Goal: Communication & Community: Answer question/provide support

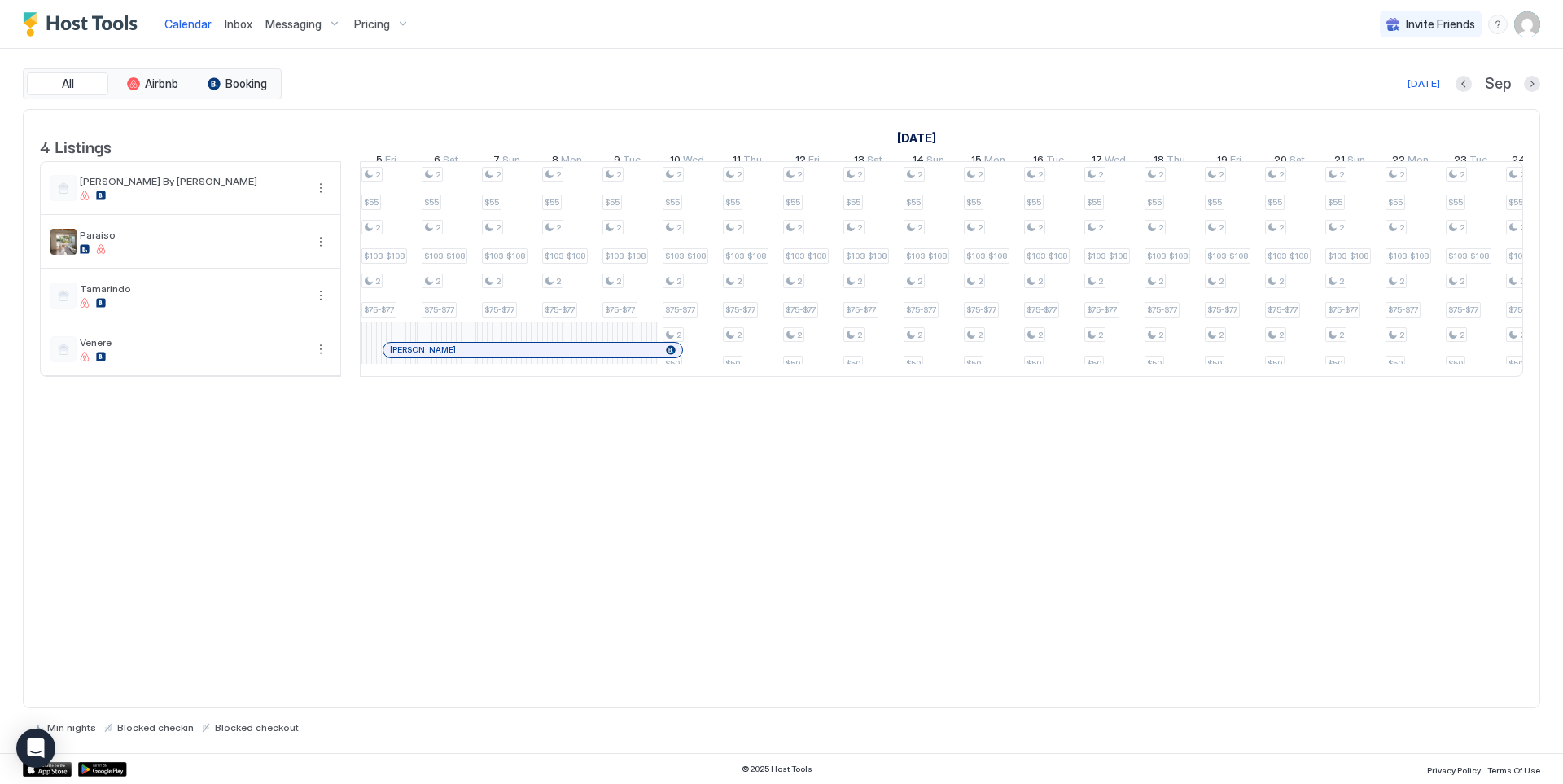
scroll to position [0, 1059]
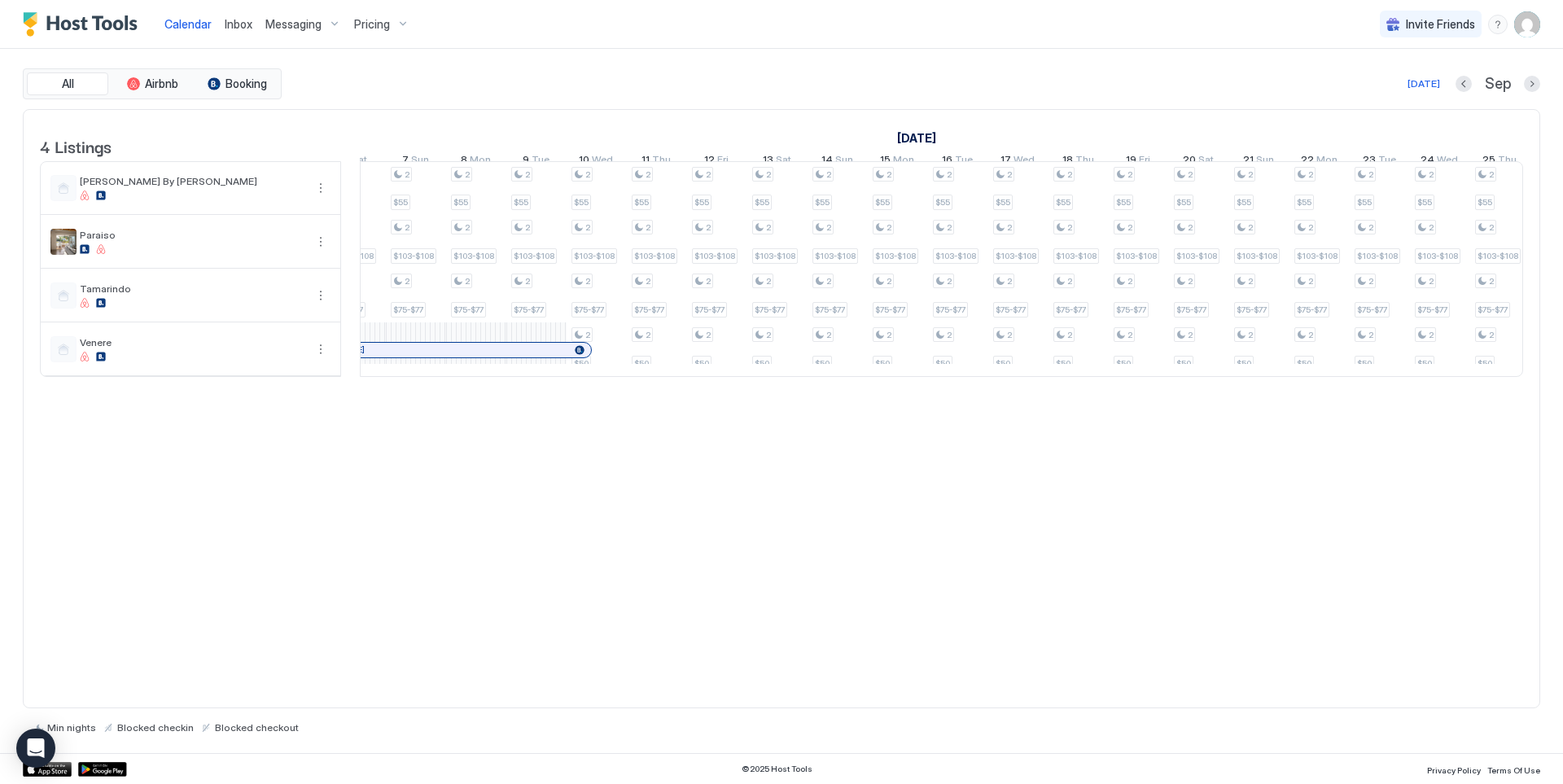
click at [380, 22] on span "Pricing" at bounding box center [372, 24] width 36 height 14
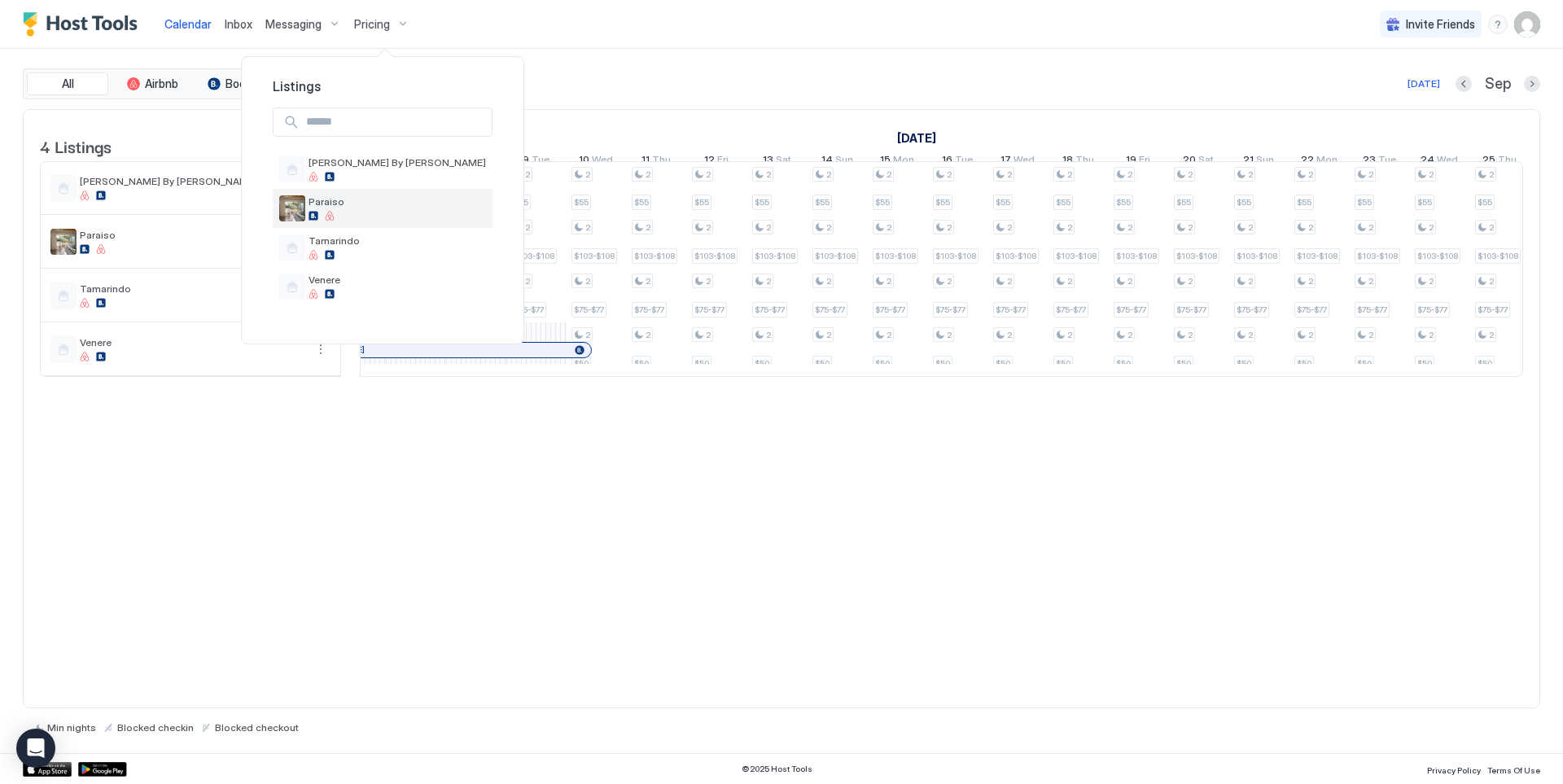
click at [342, 212] on div at bounding box center [397, 216] width 177 height 10
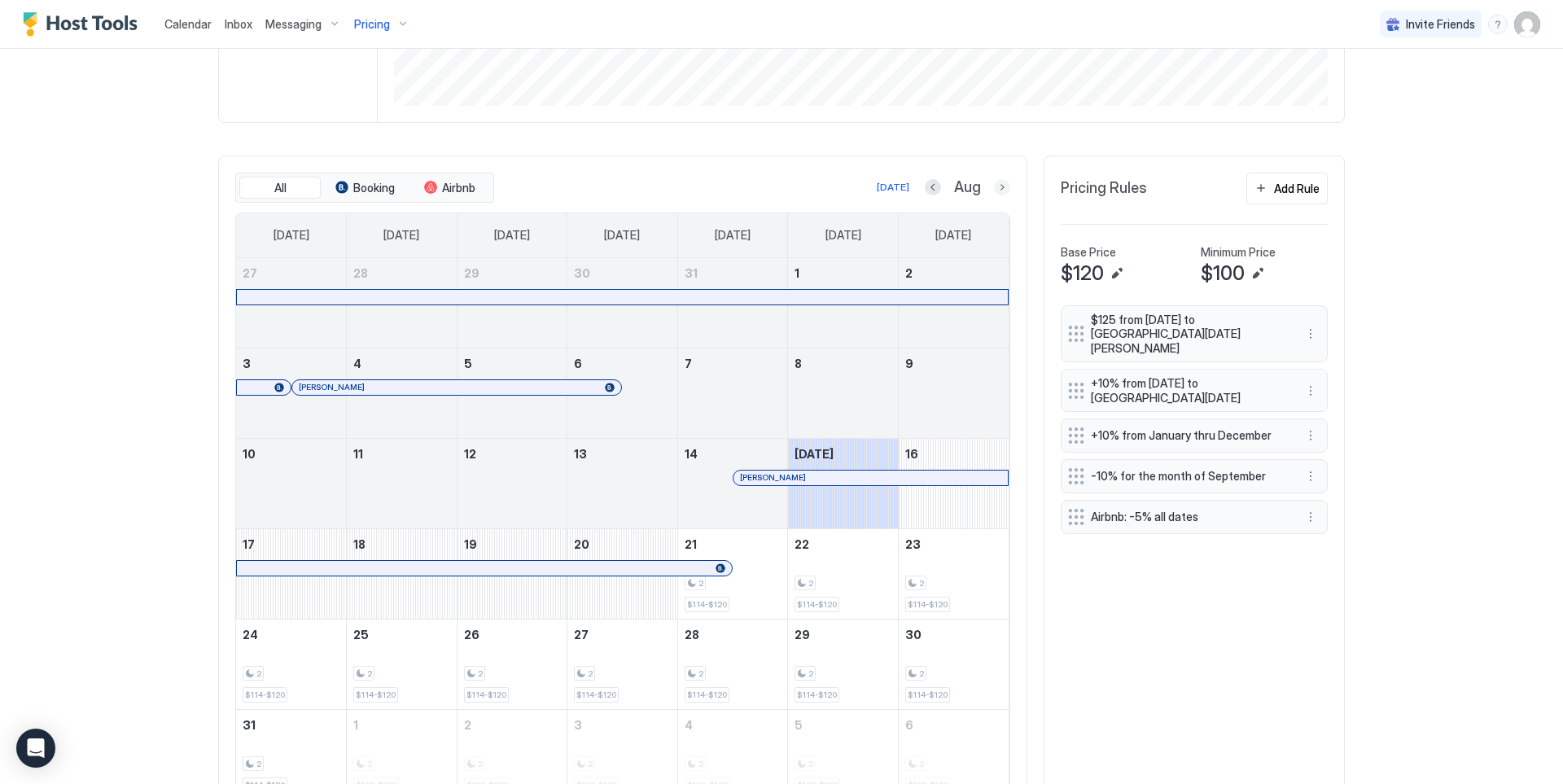
click at [995, 191] on button "Next month" at bounding box center [1003, 187] width 16 height 16
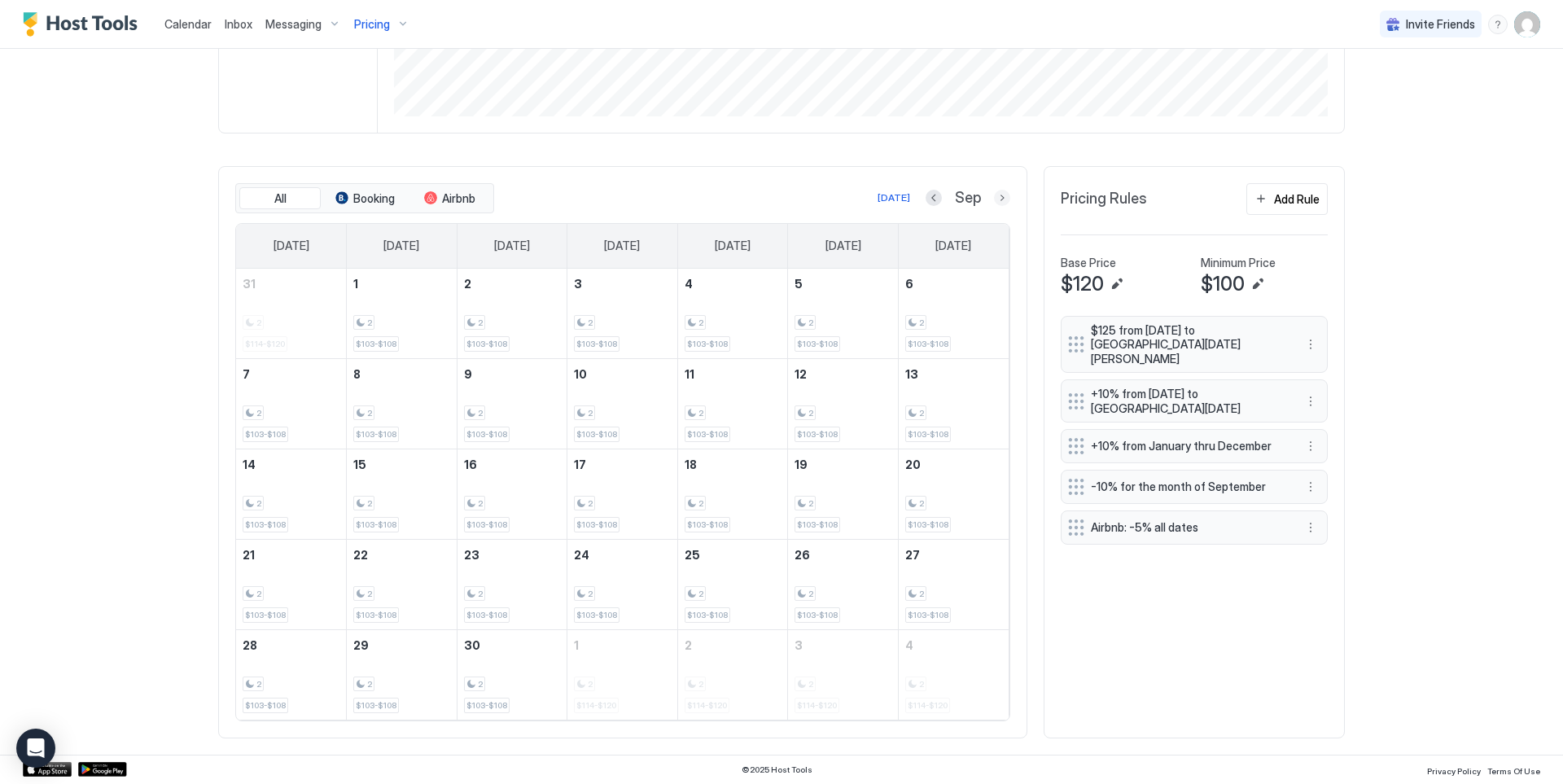
click at [995, 200] on button "Next month" at bounding box center [1003, 198] width 16 height 16
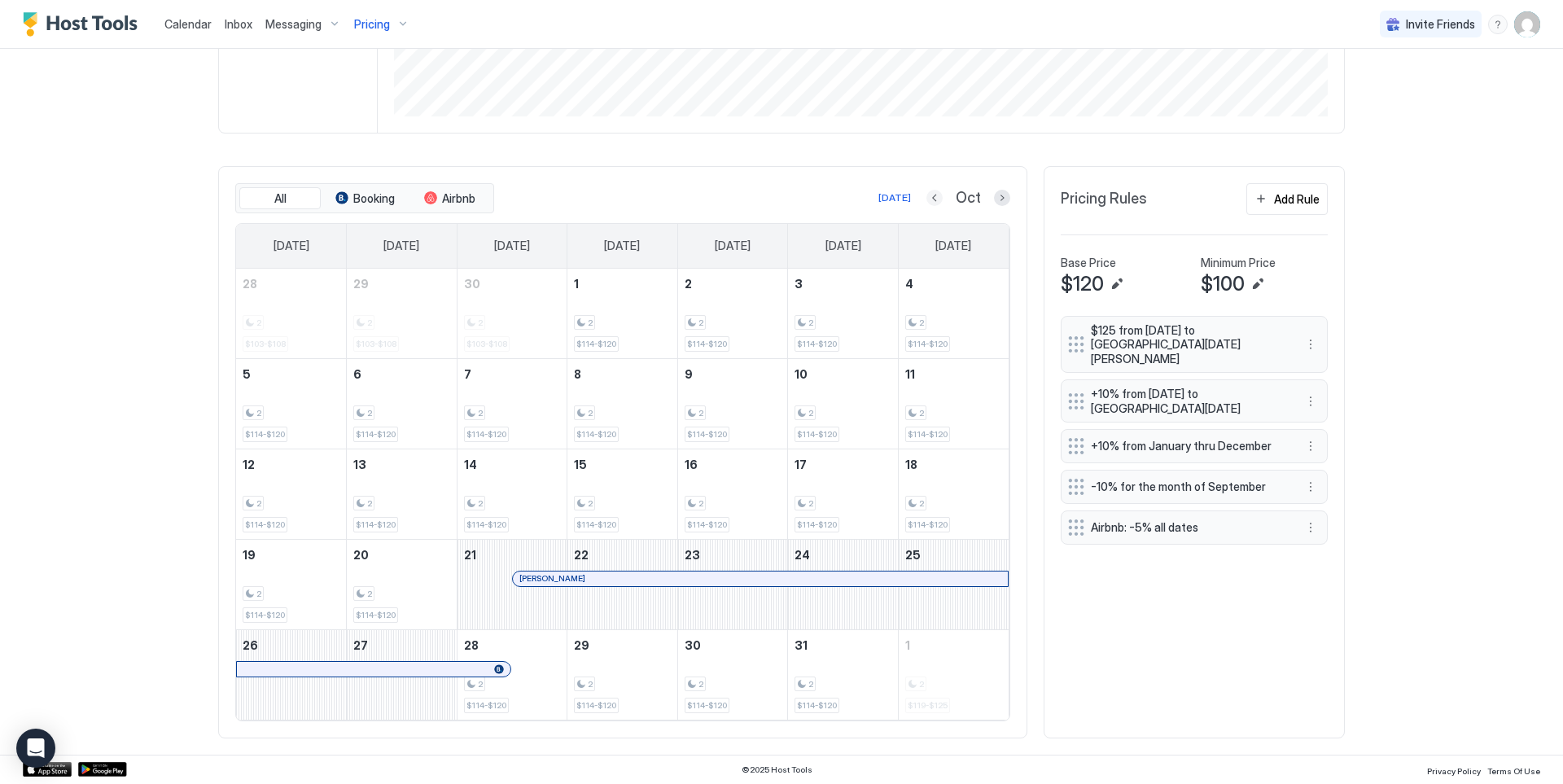
click at [927, 192] on button "Previous month" at bounding box center [935, 198] width 16 height 16
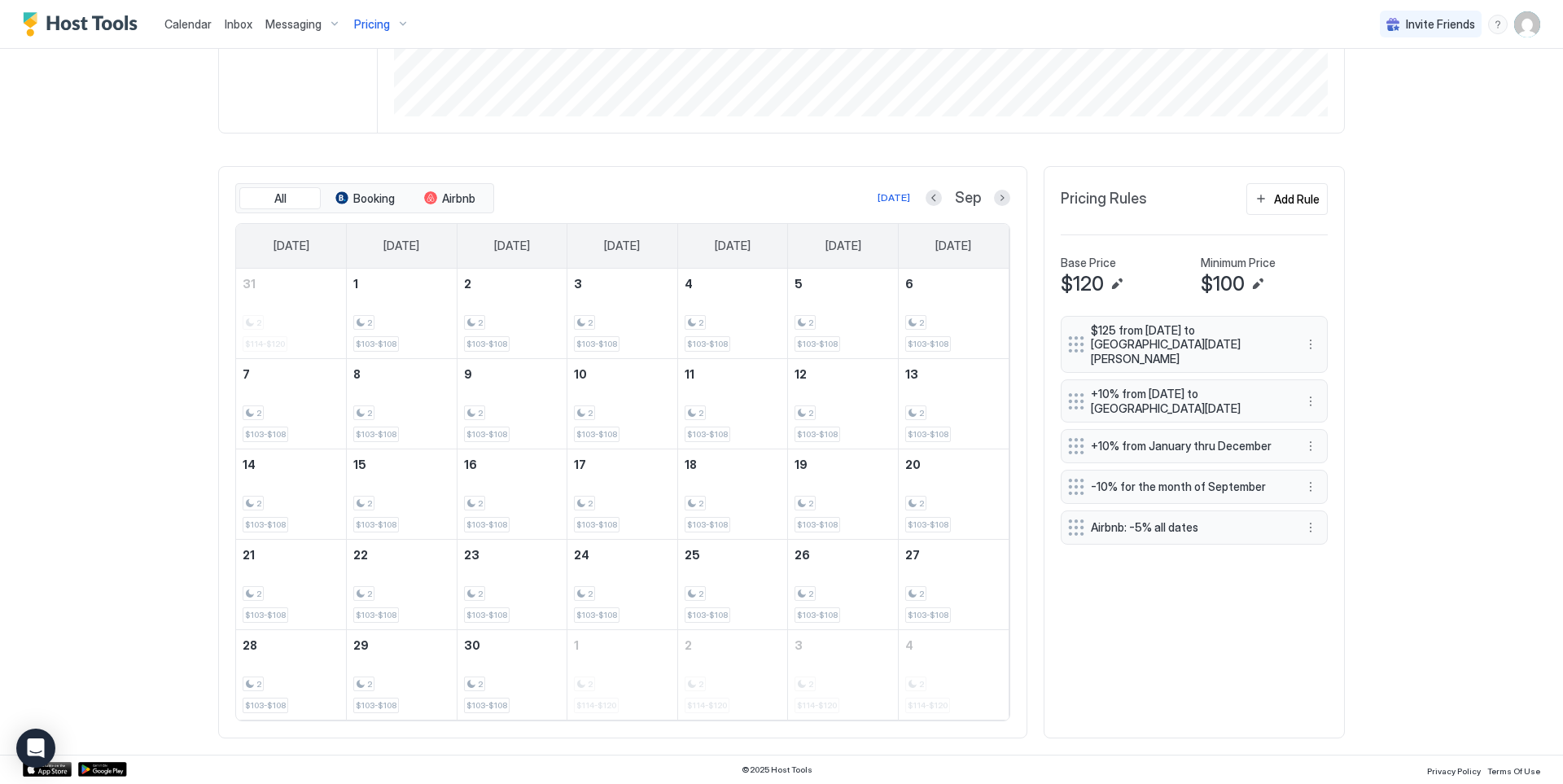
click at [360, 30] on span "Pricing" at bounding box center [372, 24] width 36 height 14
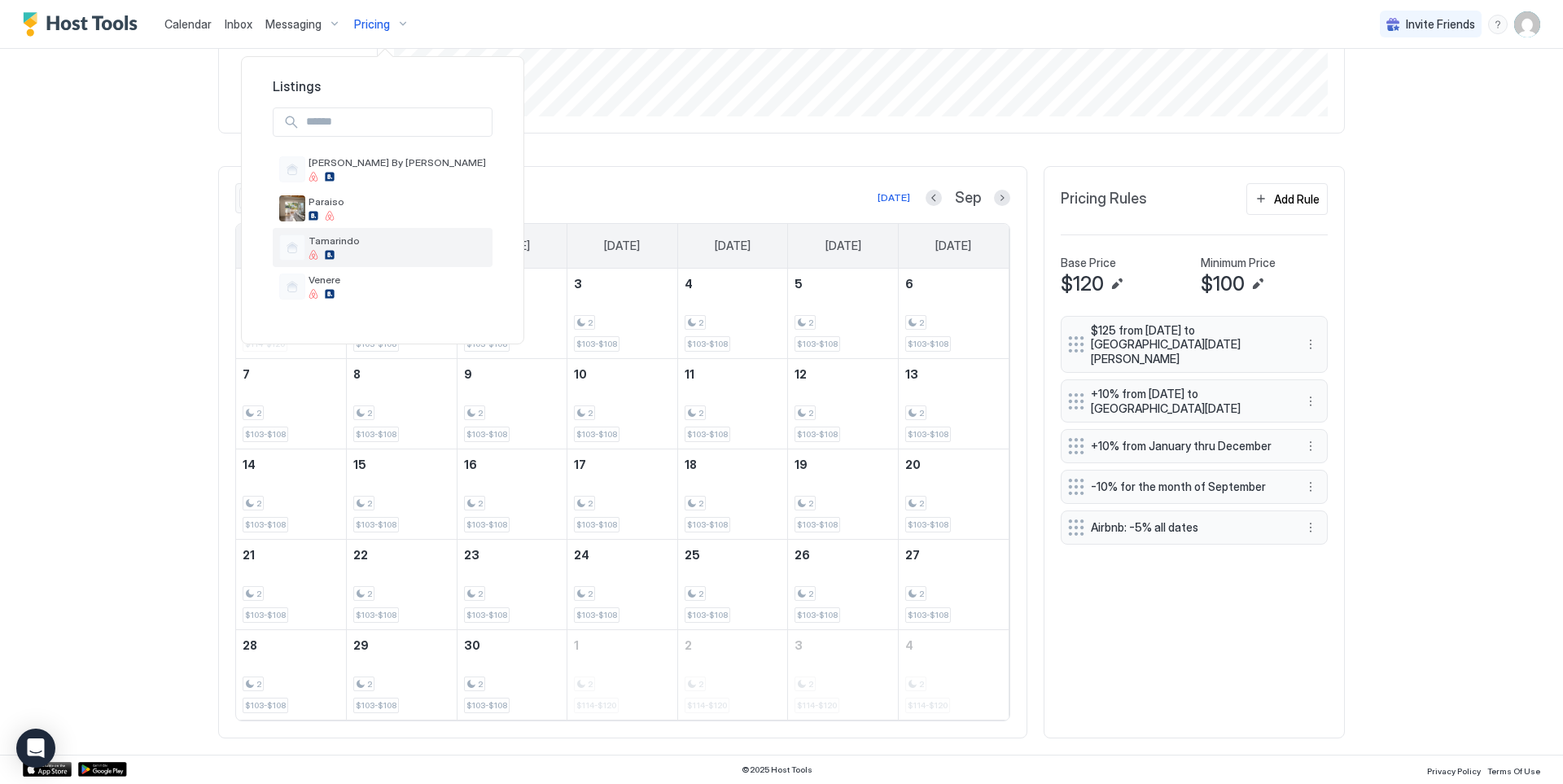
click at [370, 253] on div at bounding box center [397, 254] width 177 height 10
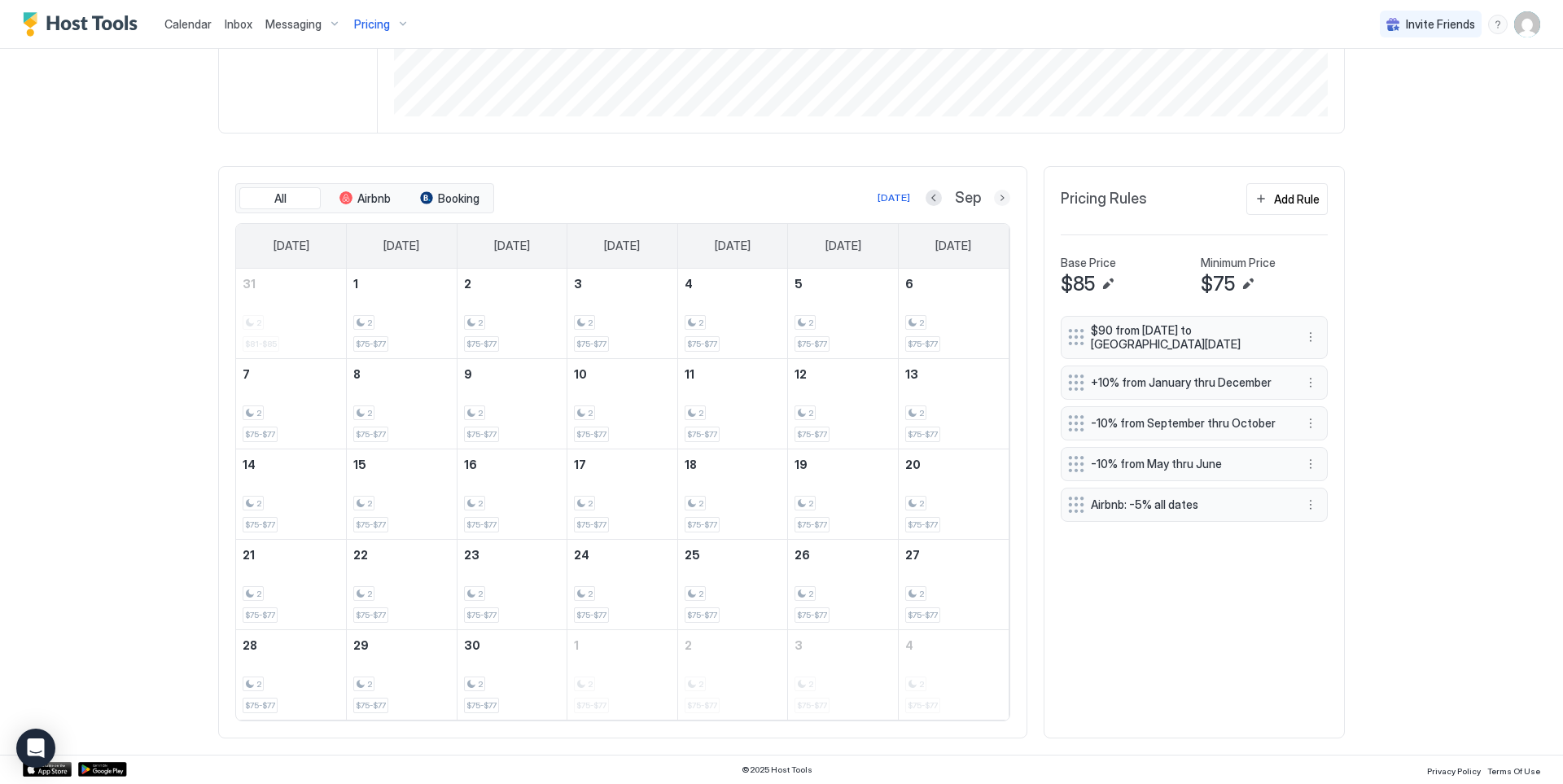
click at [995, 205] on button "Next month" at bounding box center [1003, 198] width 16 height 16
click at [995, 193] on button "Next month" at bounding box center [1003, 198] width 16 height 16
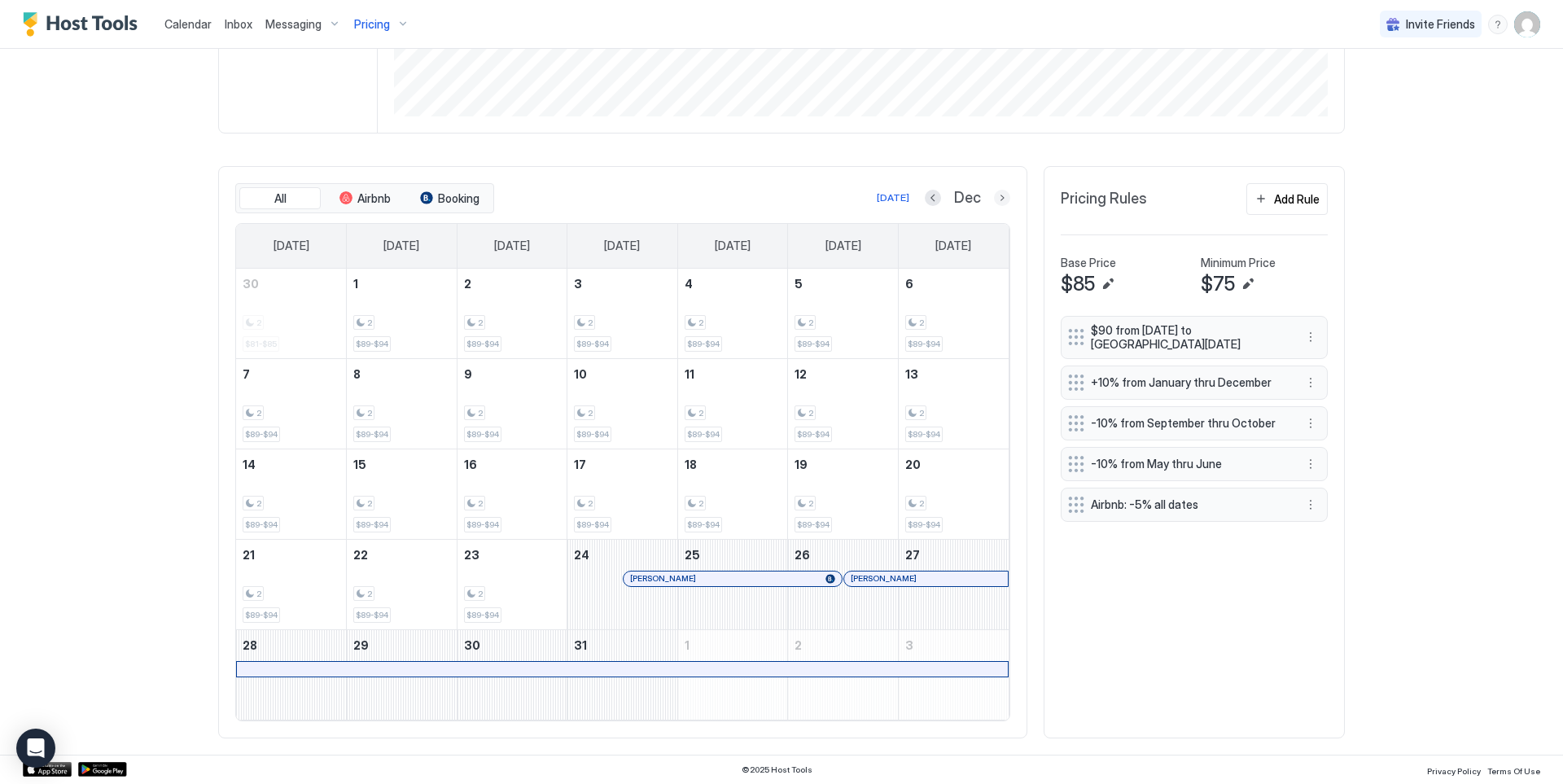
click at [998, 200] on button "Next month" at bounding box center [1003, 198] width 16 height 16
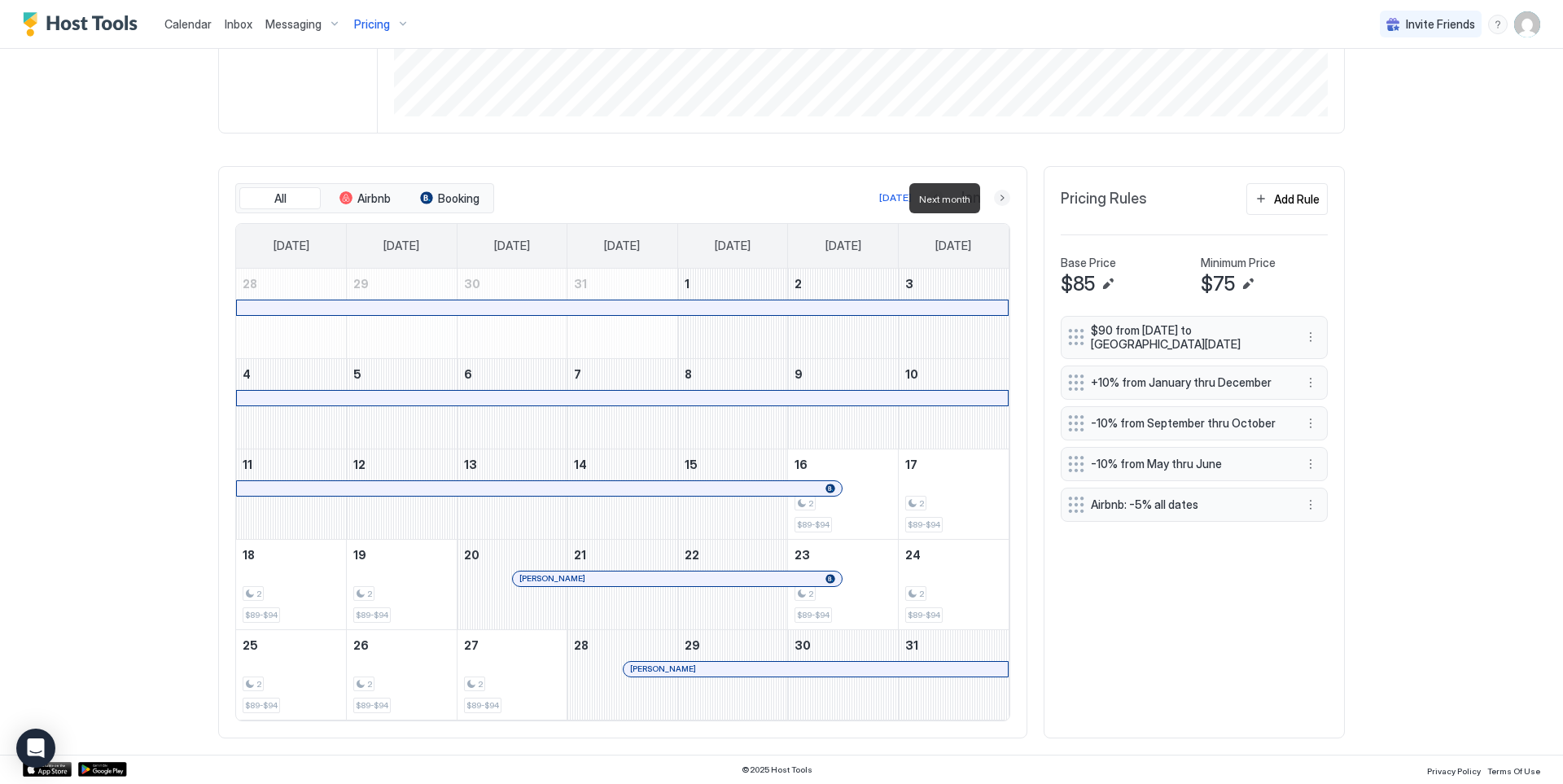
click at [998, 200] on button "Next month" at bounding box center [1003, 198] width 16 height 16
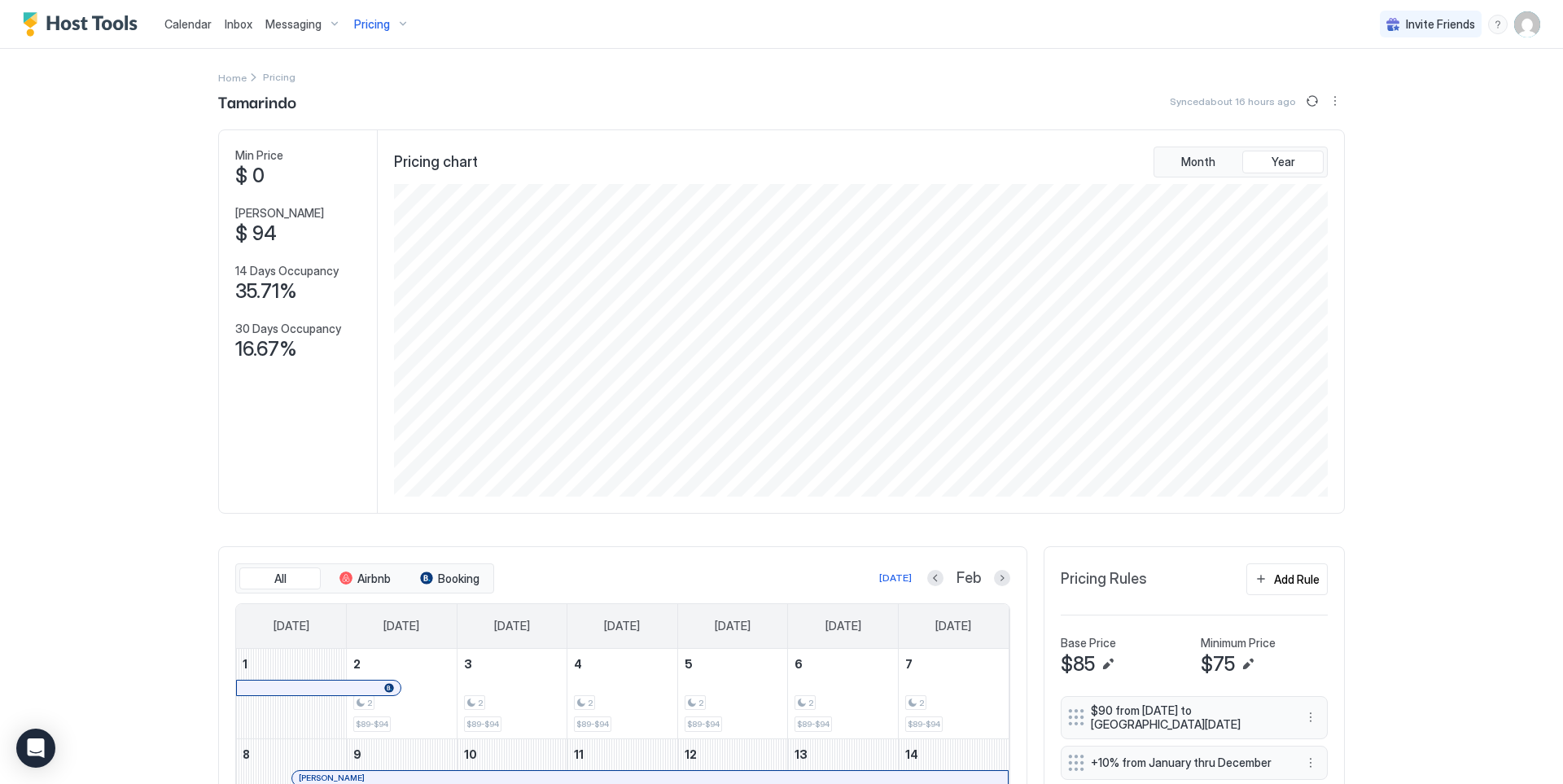
click at [390, 25] on div "Pricing" at bounding box center [381, 24] width 68 height 28
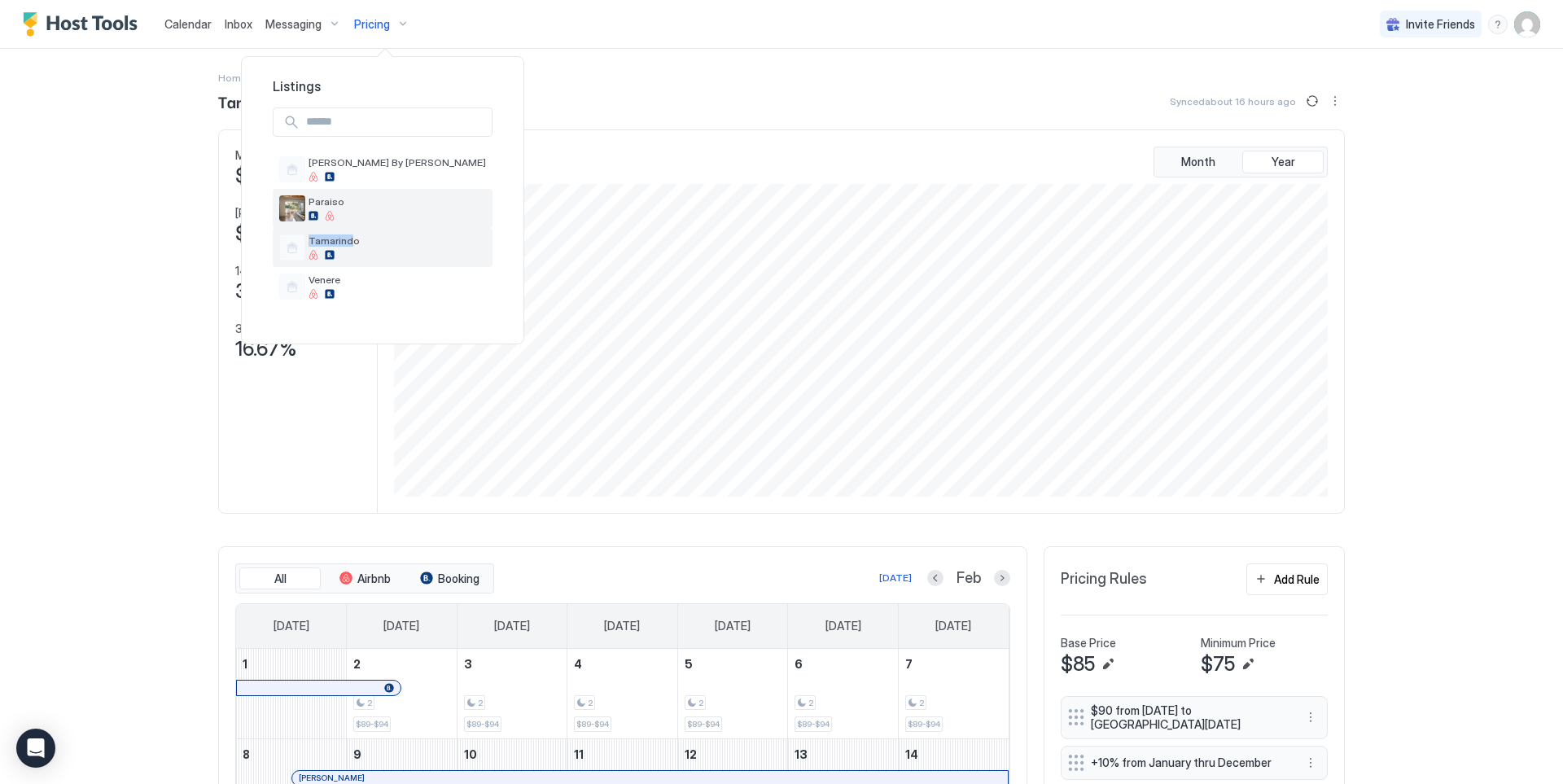
drag, startPoint x: 347, startPoint y: 239, endPoint x: 346, endPoint y: 206, distance: 33.0
click at [346, 206] on div "[PERSON_NAME] By [PERSON_NAME] Tamarindo Venere" at bounding box center [383, 227] width 220 height 157
click at [346, 206] on span "Paraiso" at bounding box center [397, 201] width 177 height 13
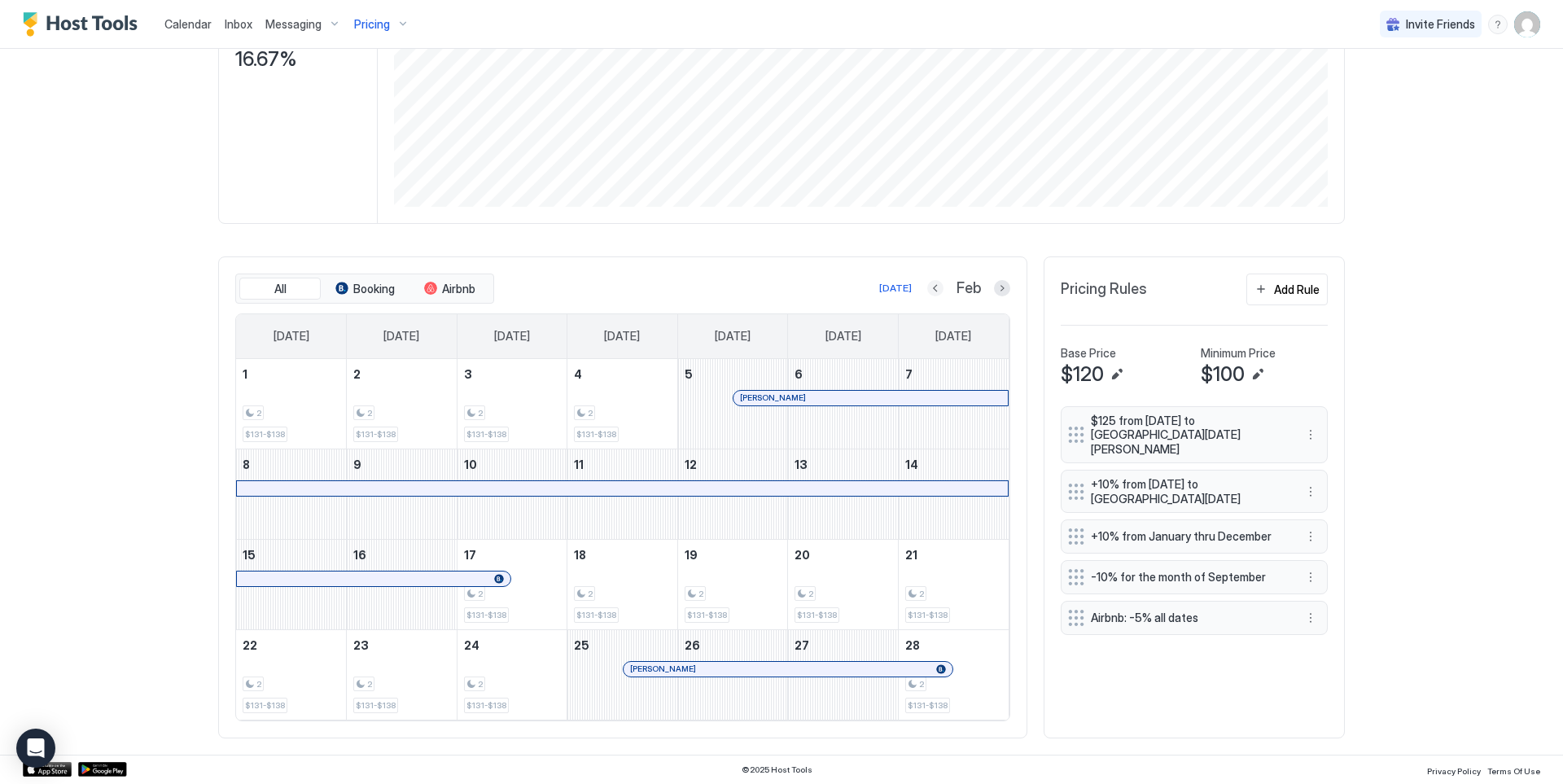
click at [927, 291] on button "Previous month" at bounding box center [935, 288] width 16 height 16
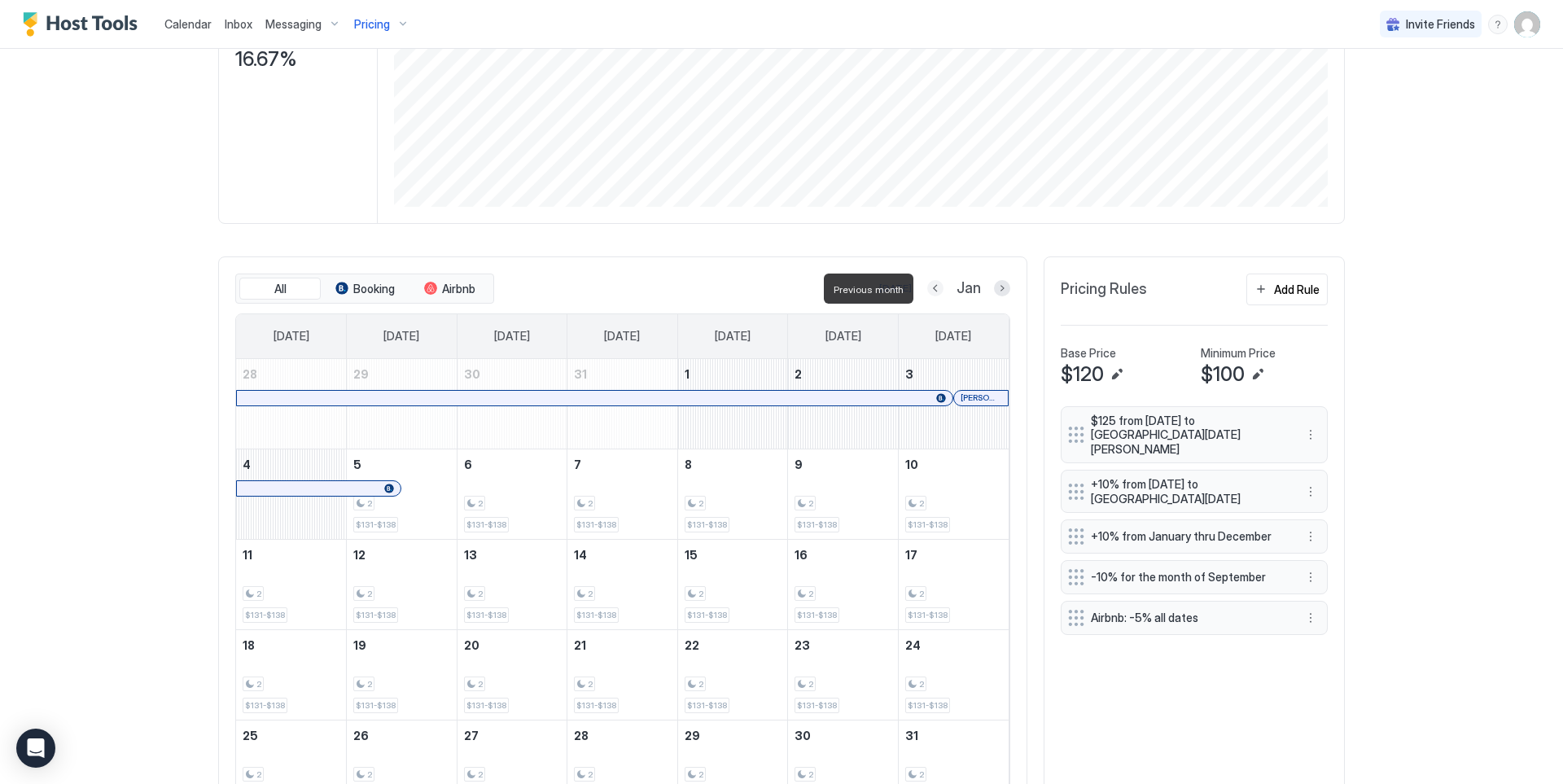
click at [927, 290] on button "Previous month" at bounding box center [935, 288] width 16 height 16
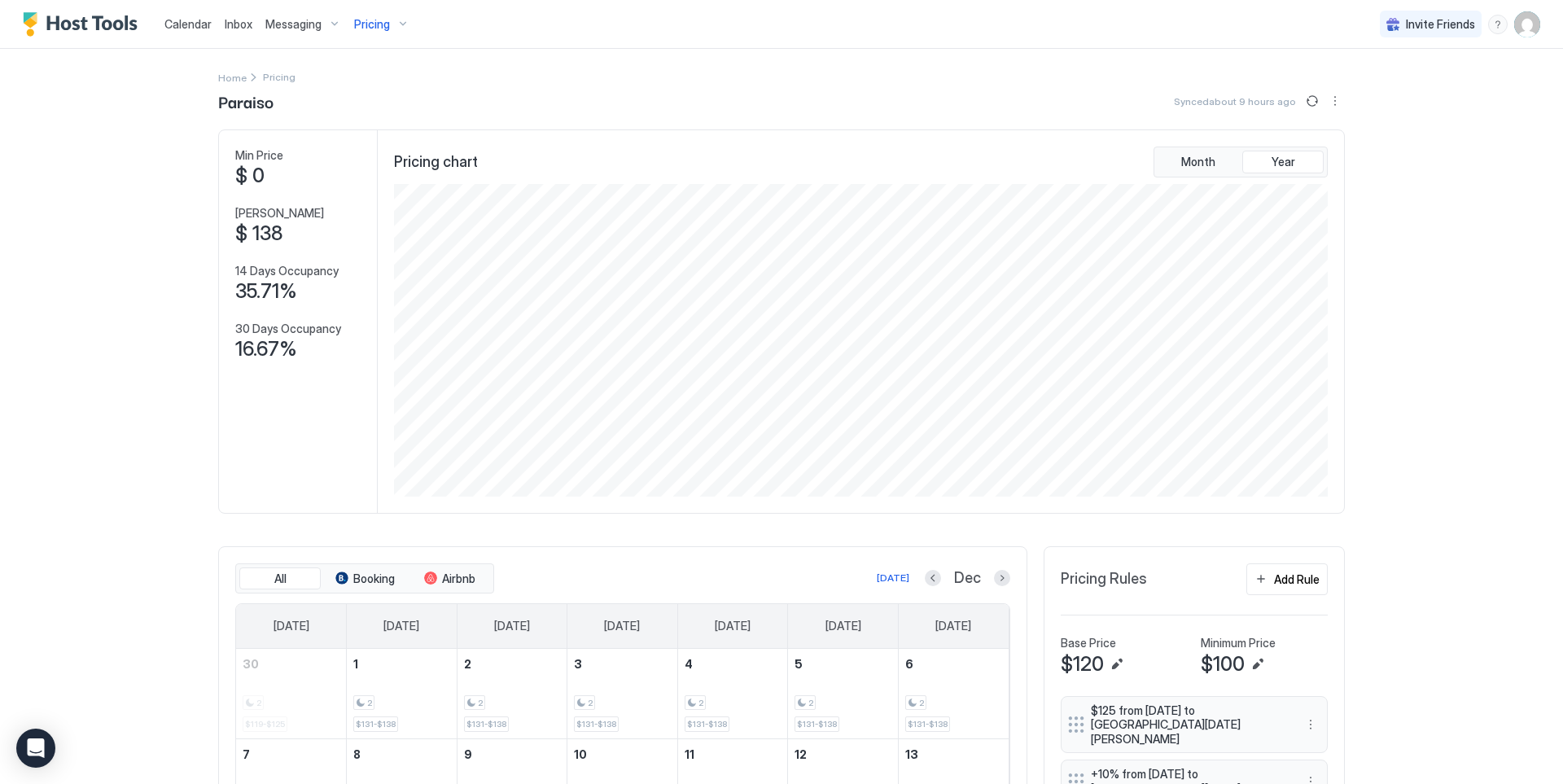
click at [235, 24] on span "Inbox" at bounding box center [238, 23] width 28 height 13
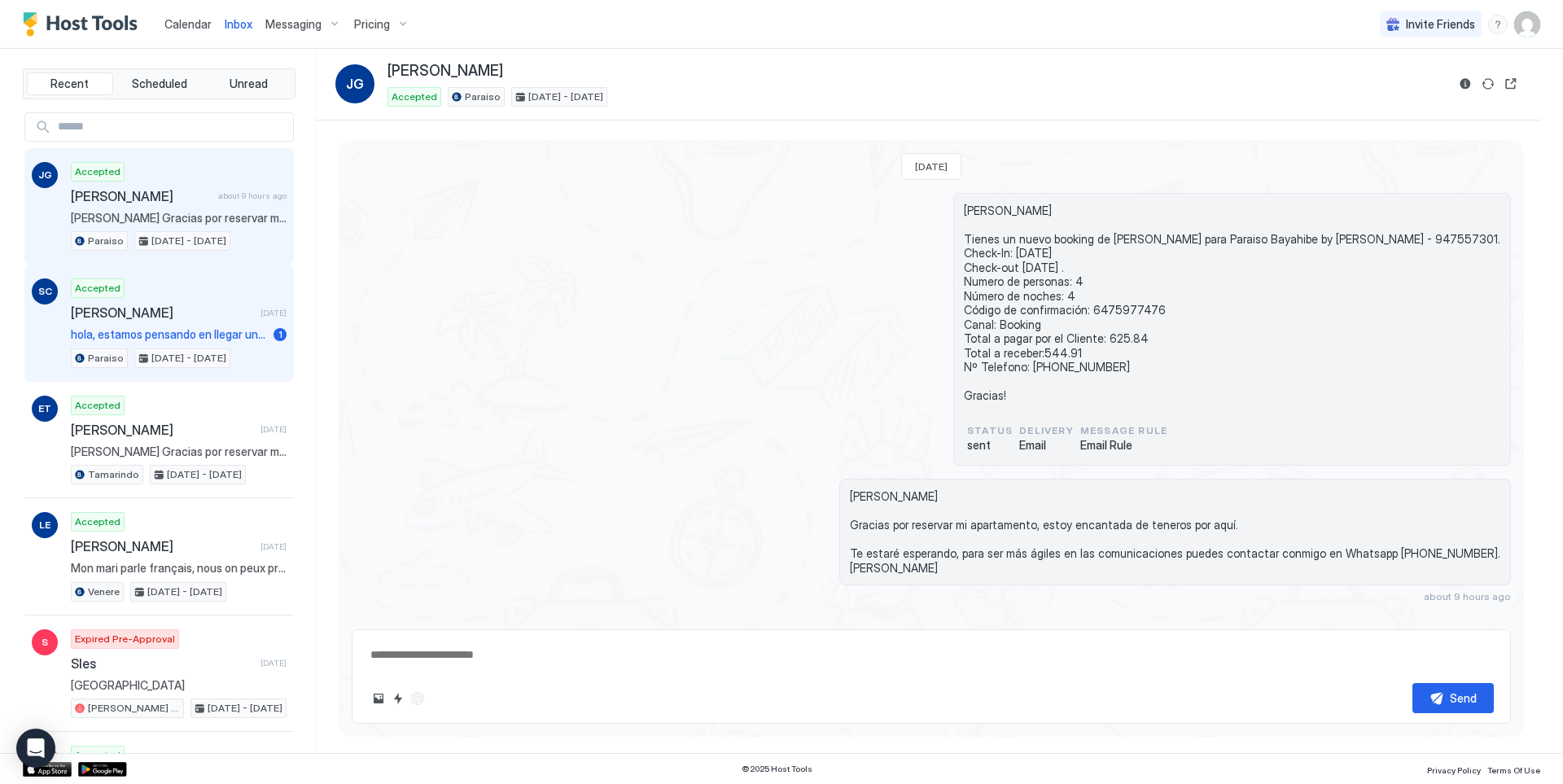
click at [151, 340] on span "hola, estamos pensando en llegar un poco antes, entre las 2 y las 3 de la tarde…" at bounding box center [168, 335] width 196 height 14
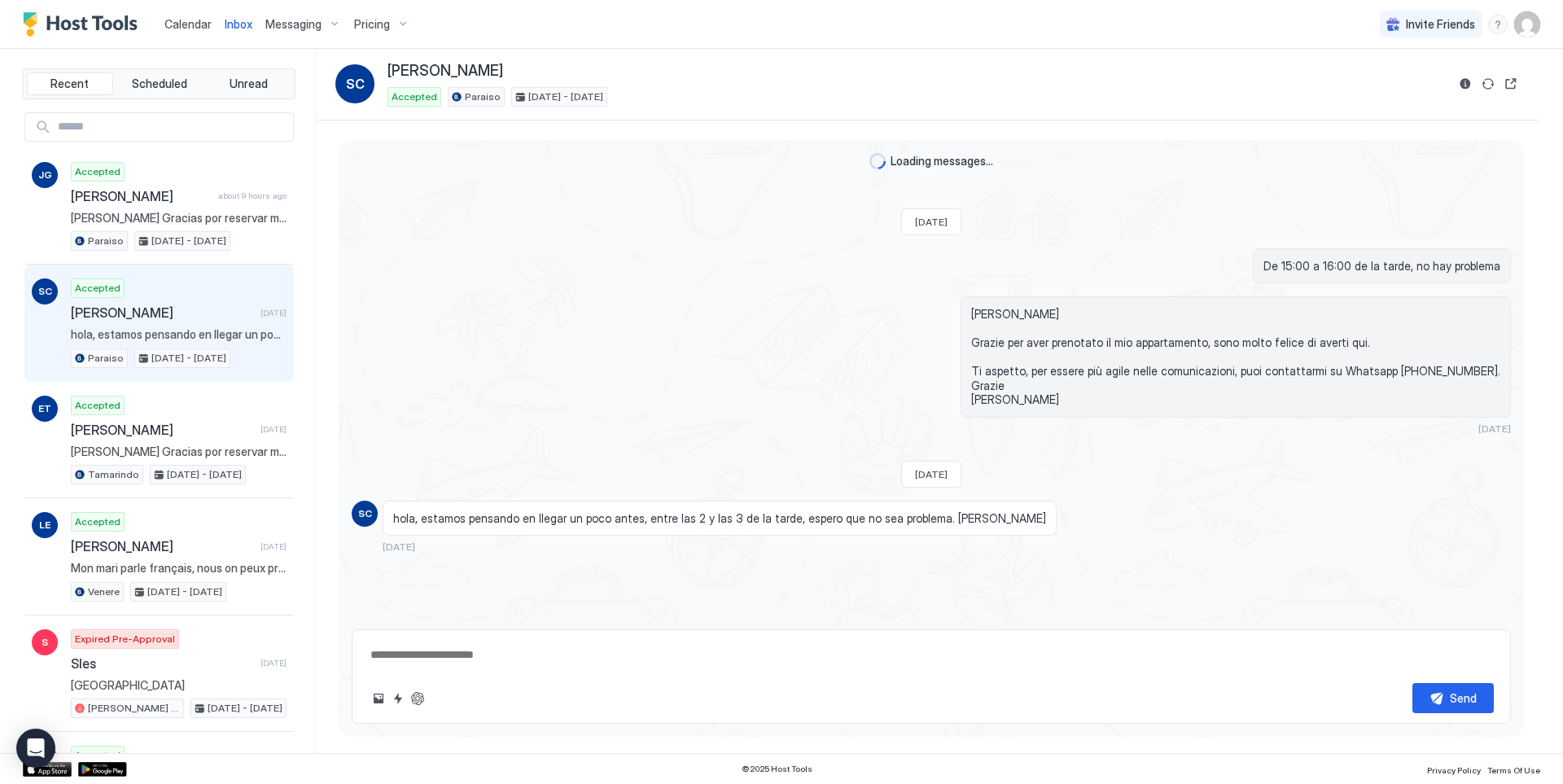
scroll to position [166, 0]
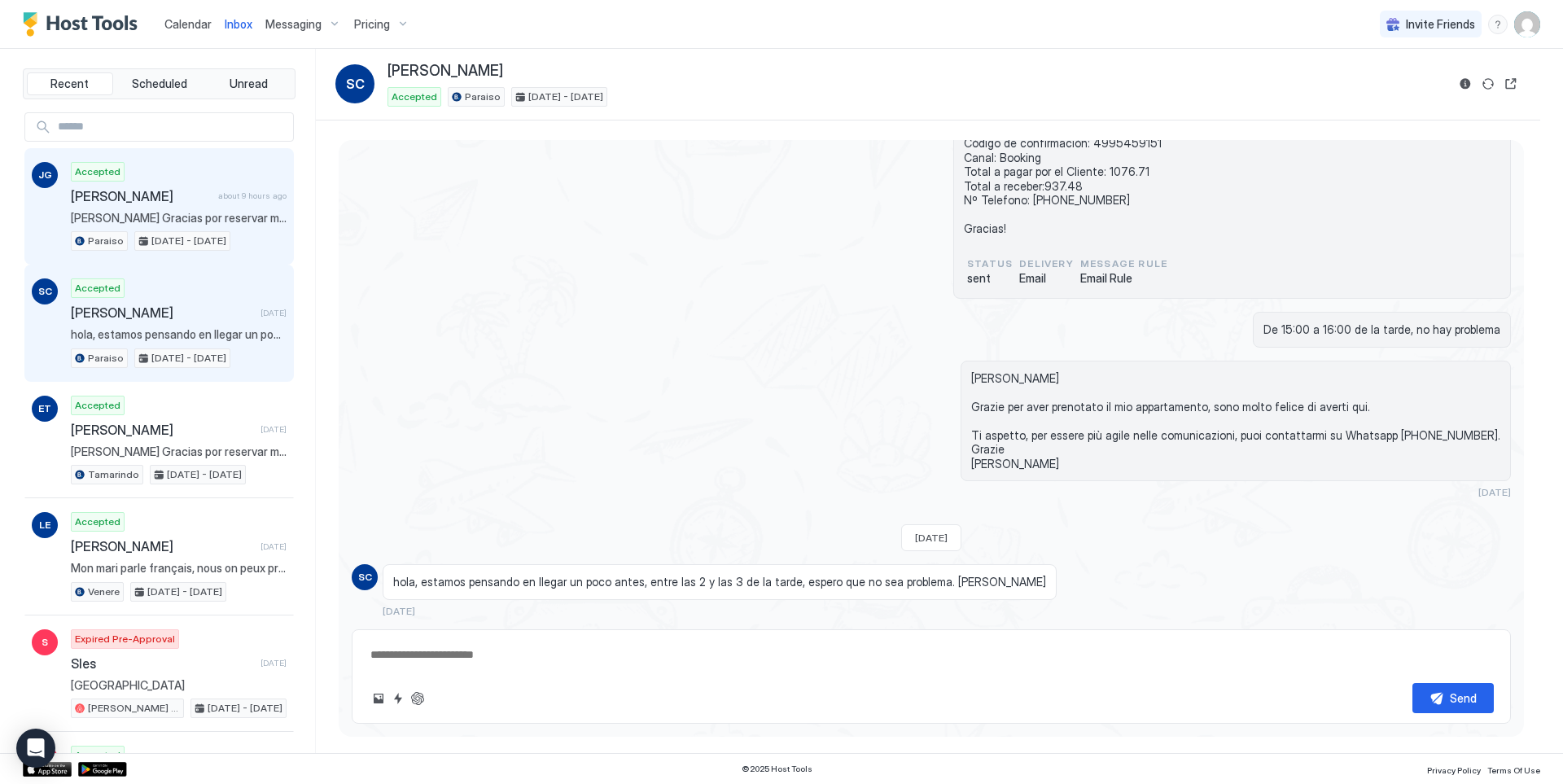
click at [216, 239] on span "[DATE] - [DATE]" at bounding box center [189, 241] width 75 height 14
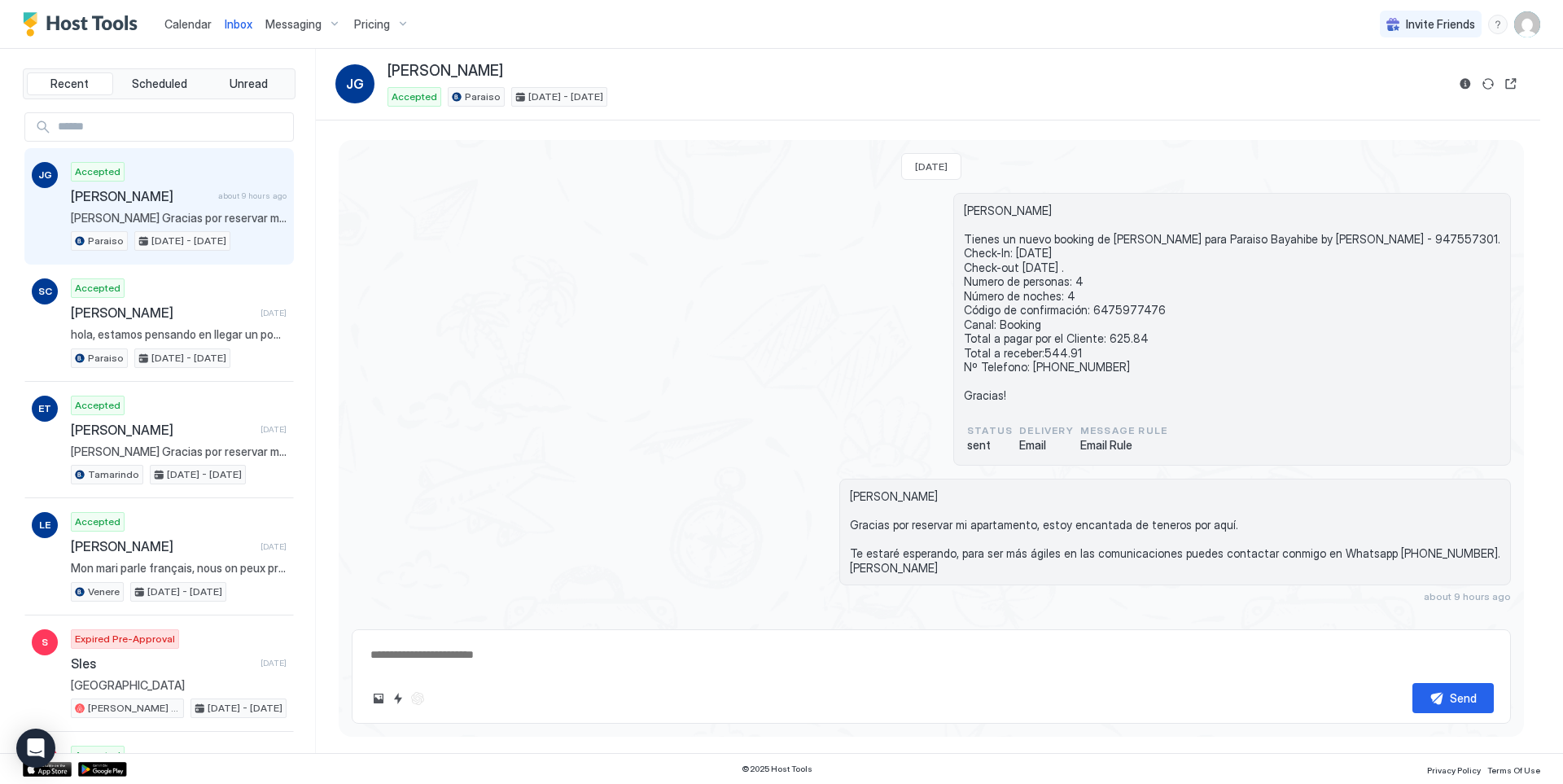
drag, startPoint x: 563, startPoint y: 68, endPoint x: 389, endPoint y: 68, distance: 174.0
click at [389, 68] on div "[PERSON_NAME]" at bounding box center [917, 71] width 1059 height 19
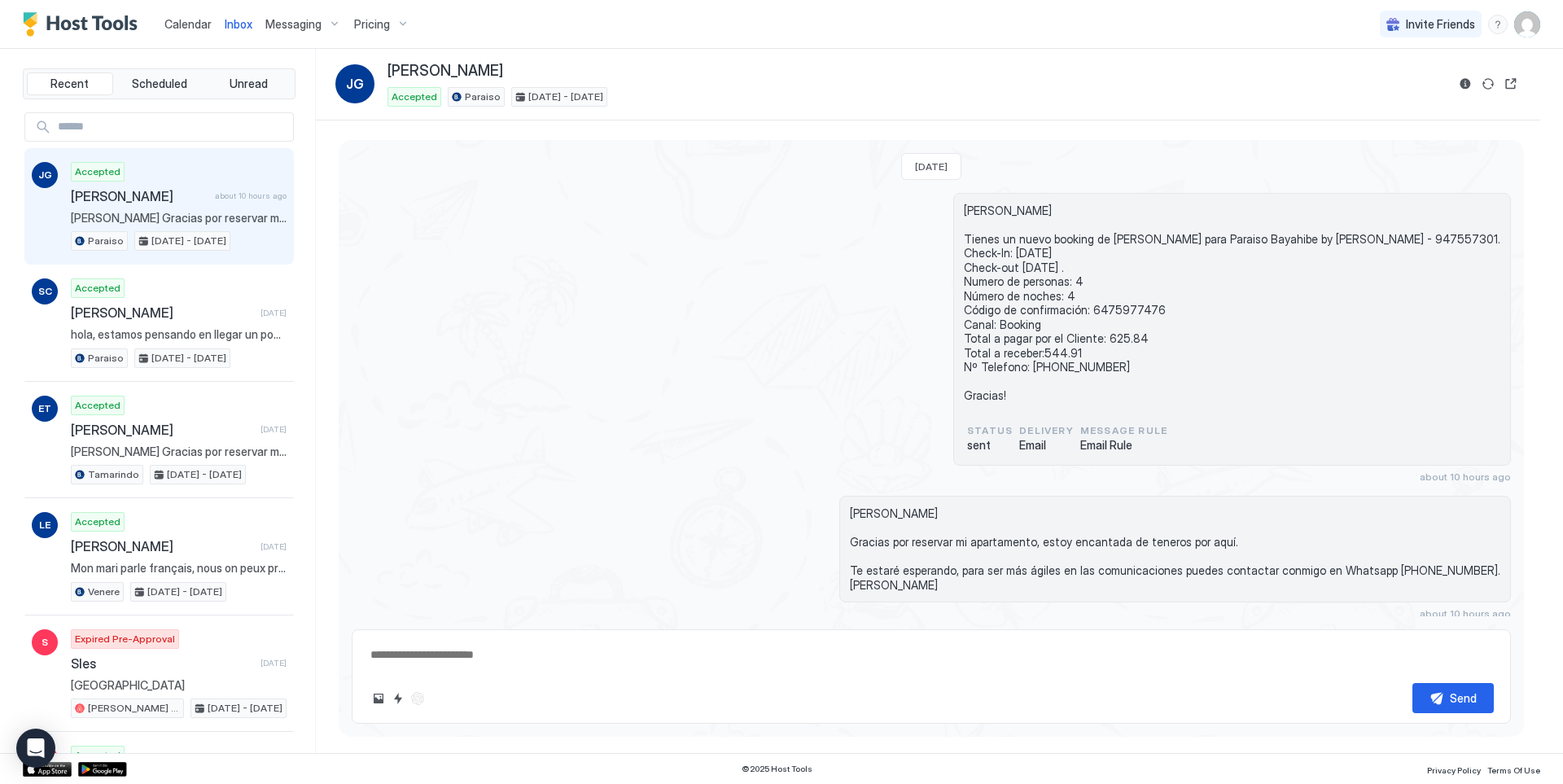
type textarea "*"
